Goal: Information Seeking & Learning: Check status

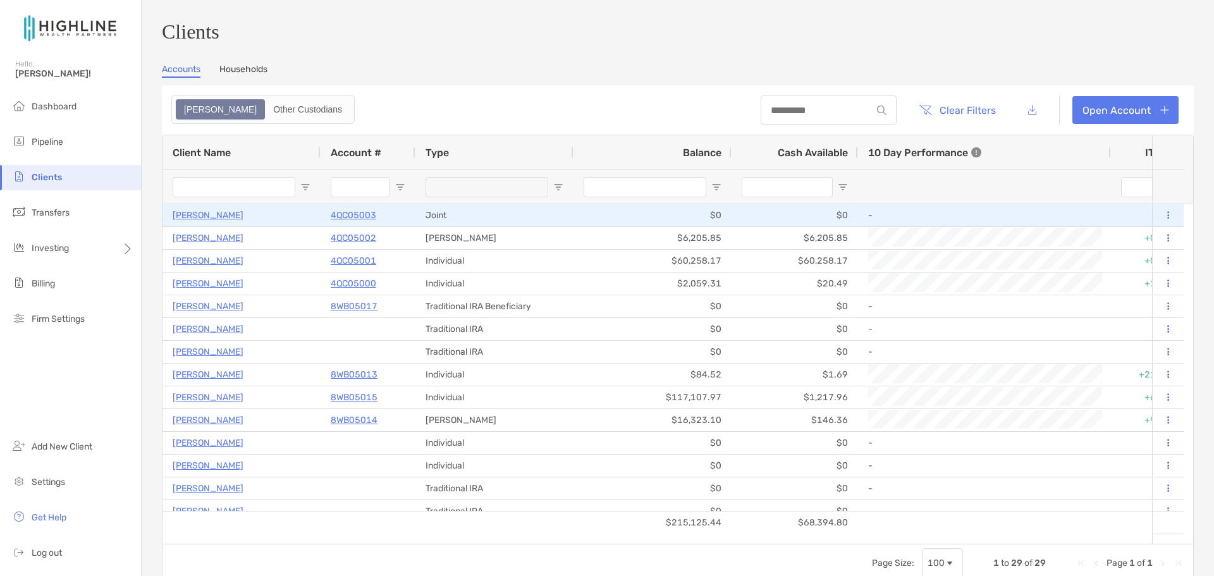
click at [222, 219] on p "[PERSON_NAME]" at bounding box center [208, 215] width 71 height 16
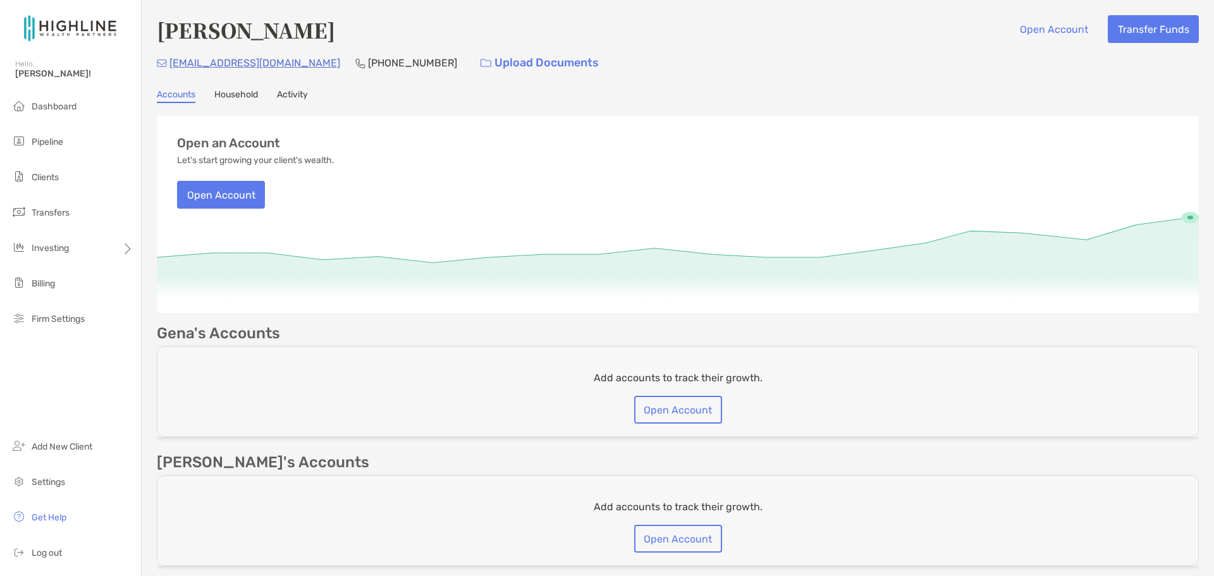
click at [243, 90] on link "Household" at bounding box center [236, 96] width 44 height 14
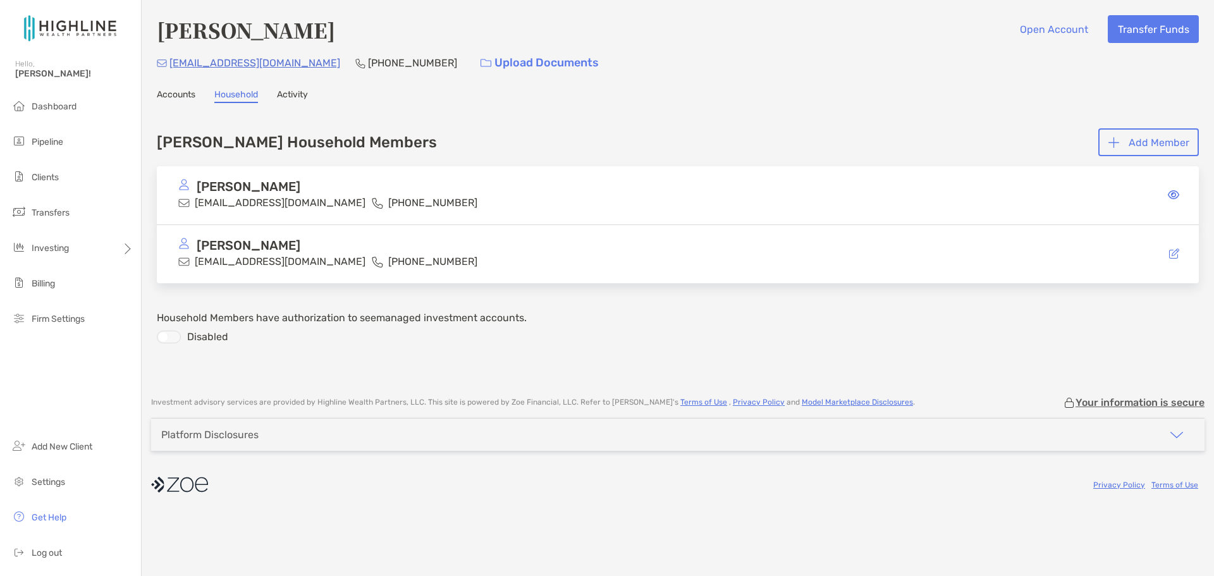
click at [303, 96] on link "Activity" at bounding box center [292, 96] width 31 height 14
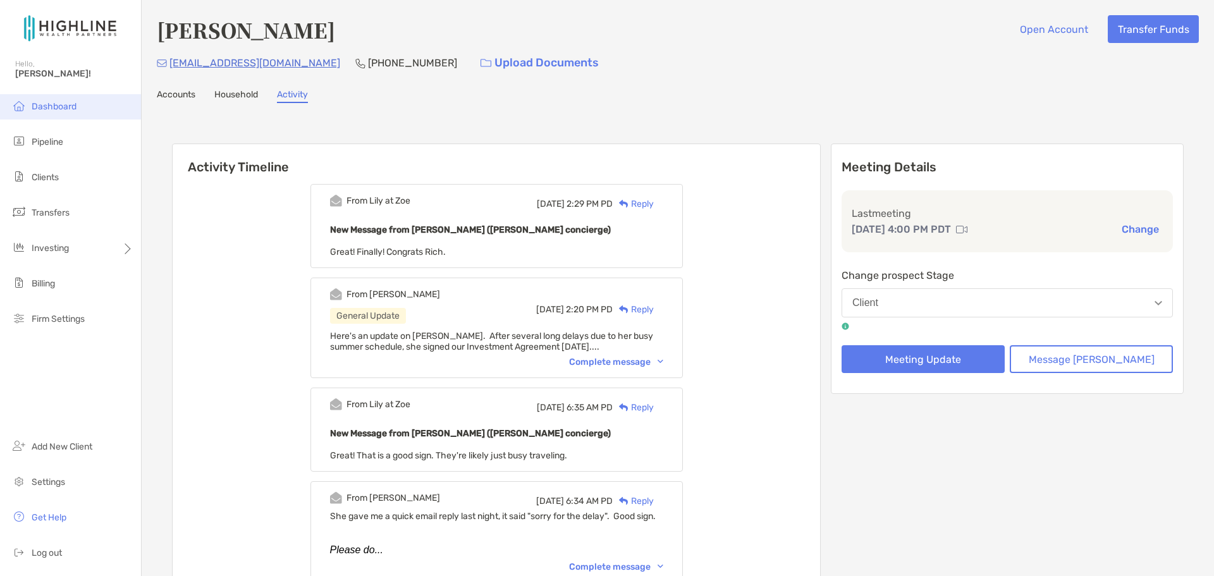
click at [56, 111] on span "Dashboard" at bounding box center [54, 106] width 45 height 11
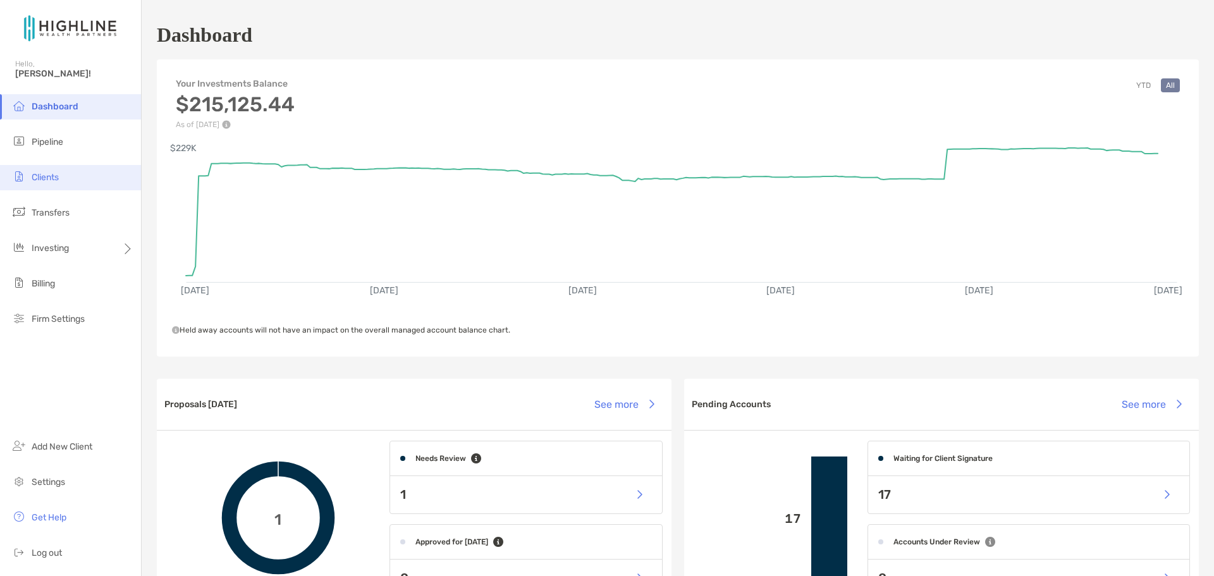
click at [54, 179] on span "Clients" at bounding box center [45, 177] width 27 height 11
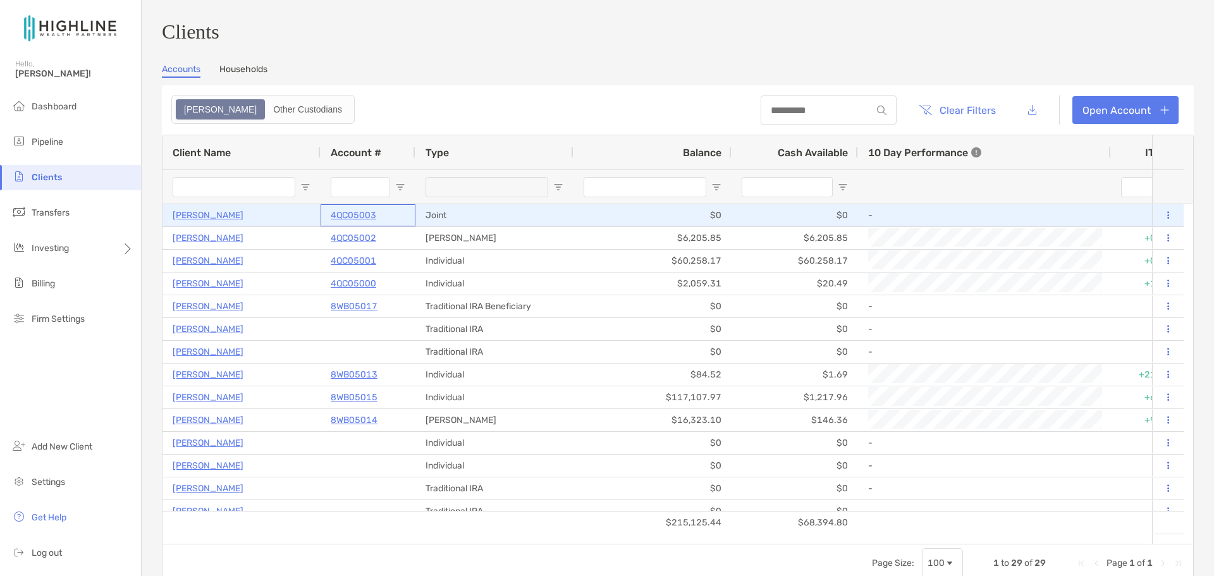
click at [364, 219] on p "4QC05003" at bounding box center [354, 215] width 46 height 16
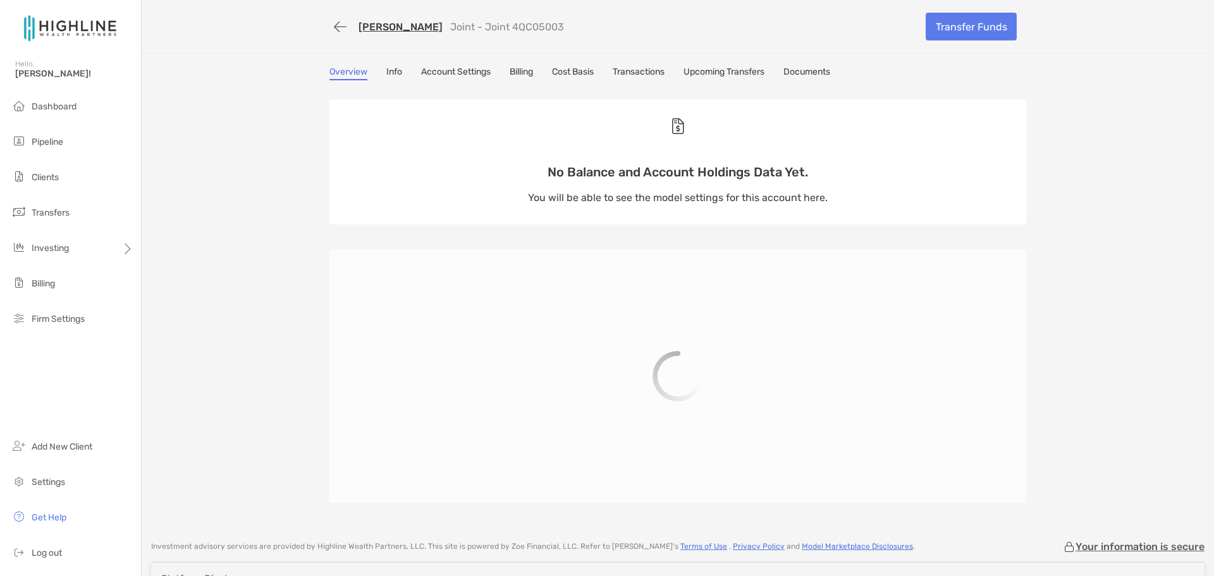
click at [803, 74] on link "Documents" at bounding box center [806, 73] width 47 height 14
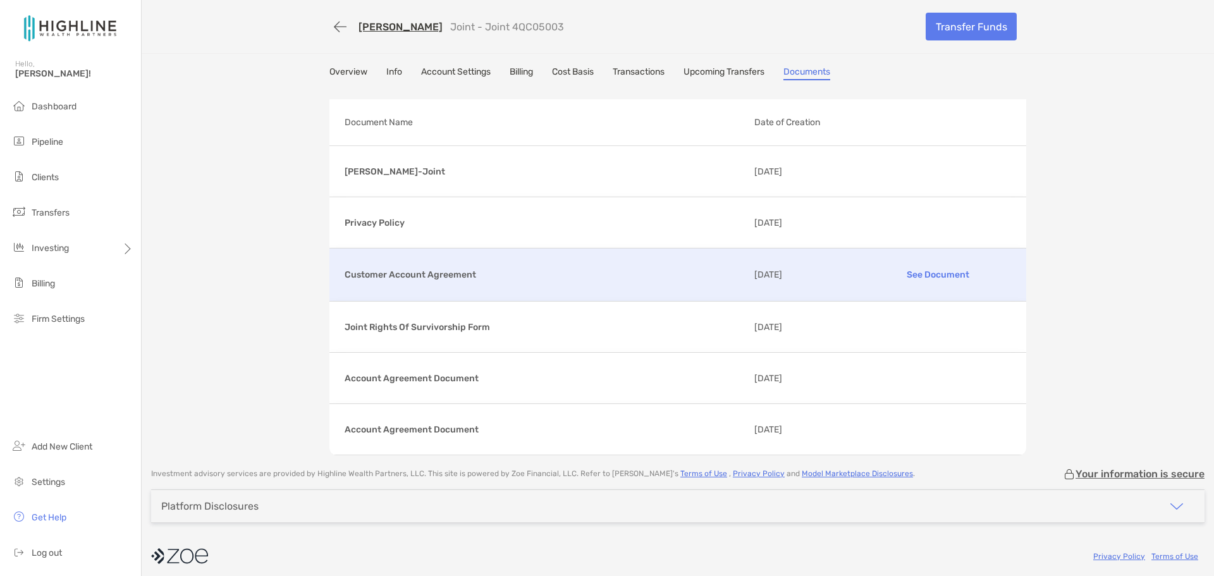
click at [937, 271] on p "See Document" at bounding box center [937, 275] width 147 height 22
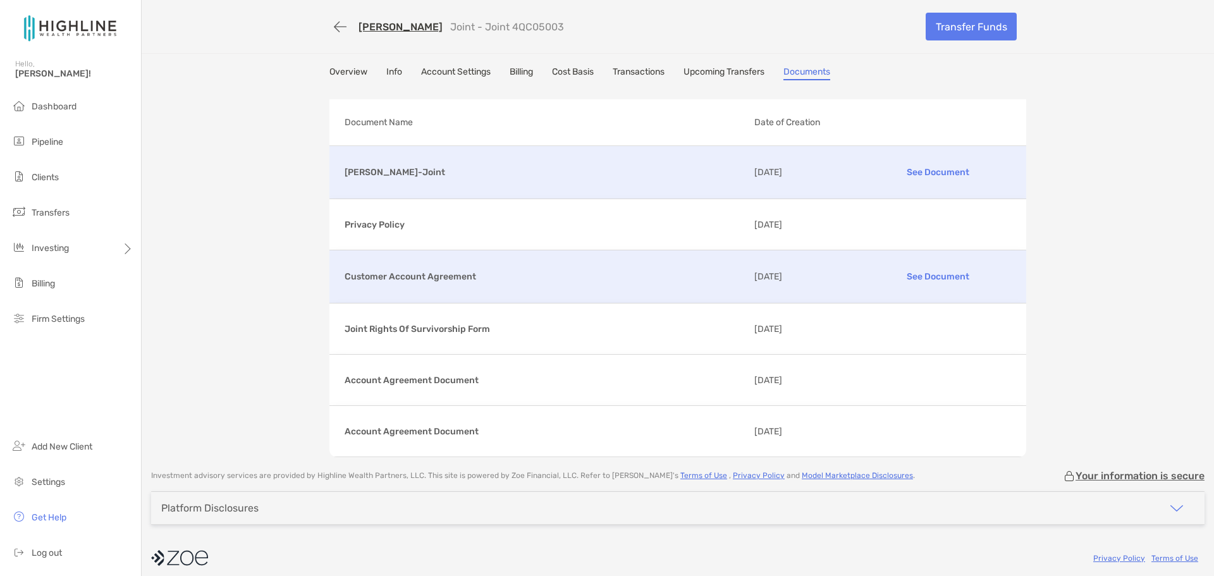
click at [944, 166] on p "See Document" at bounding box center [937, 172] width 147 height 22
